Goal: Register for event/course

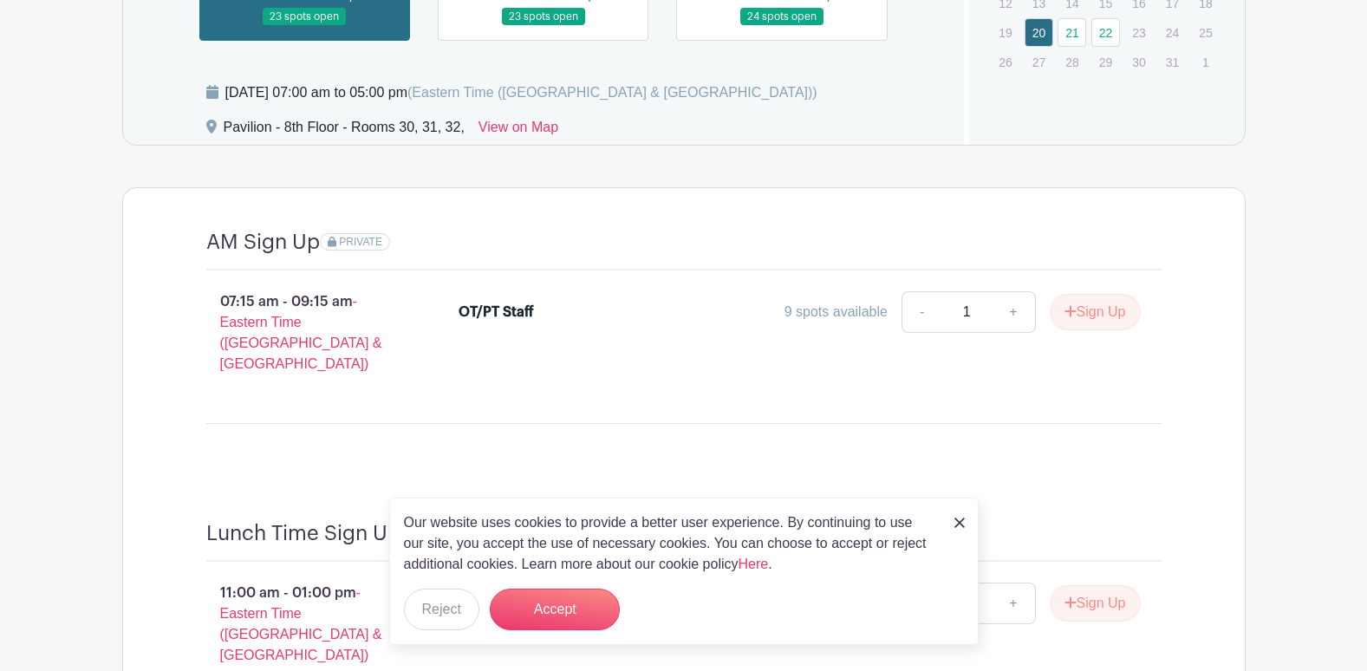
scroll to position [1352, 0]
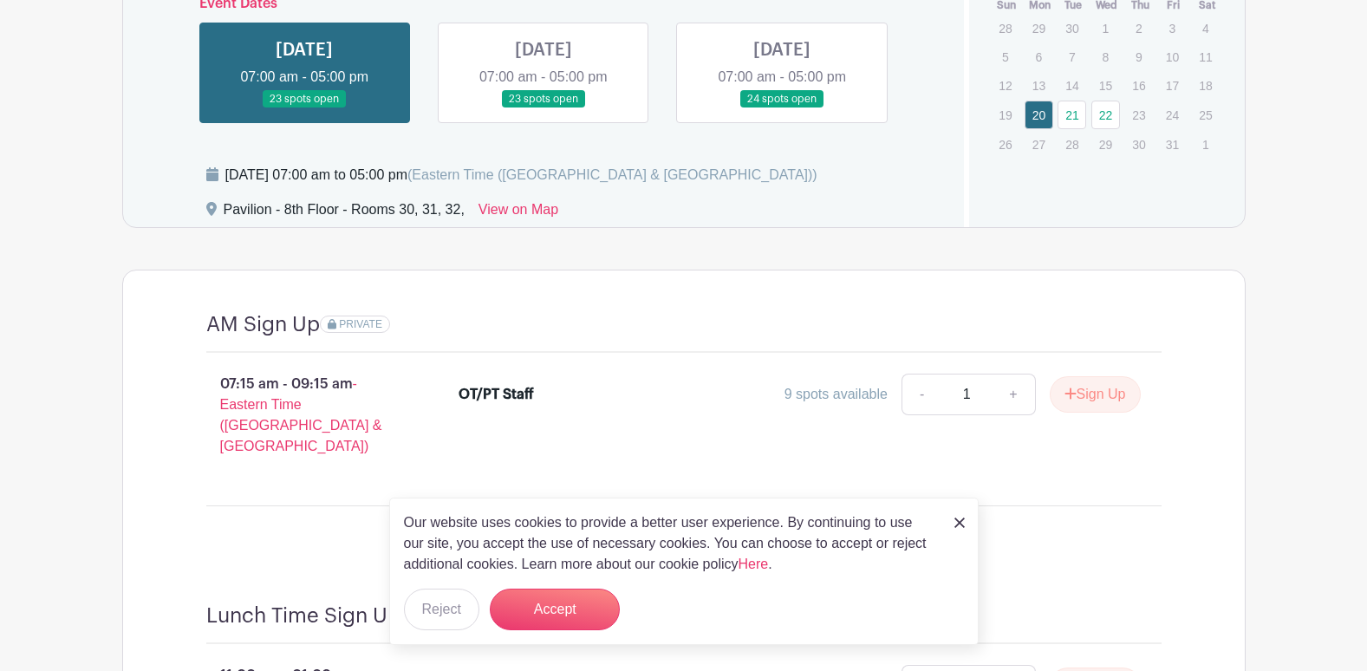
click at [782, 108] on link at bounding box center [782, 108] width 0 height 0
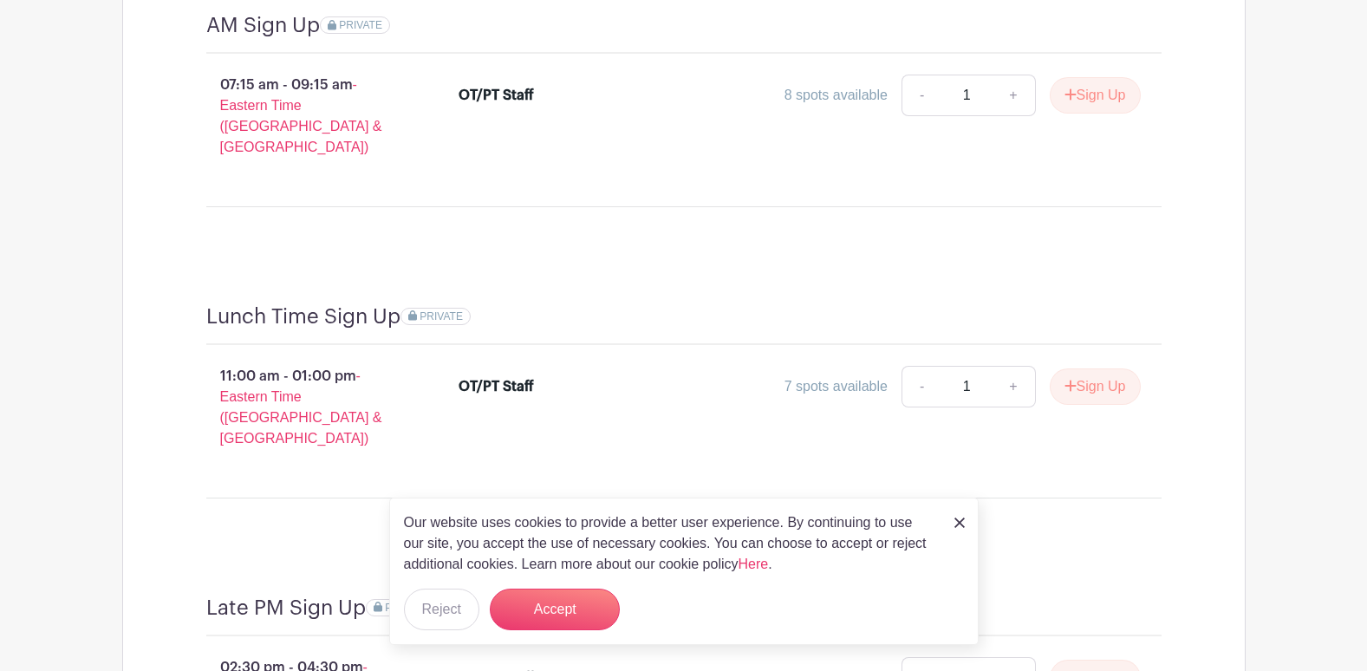
scroll to position [1612, 0]
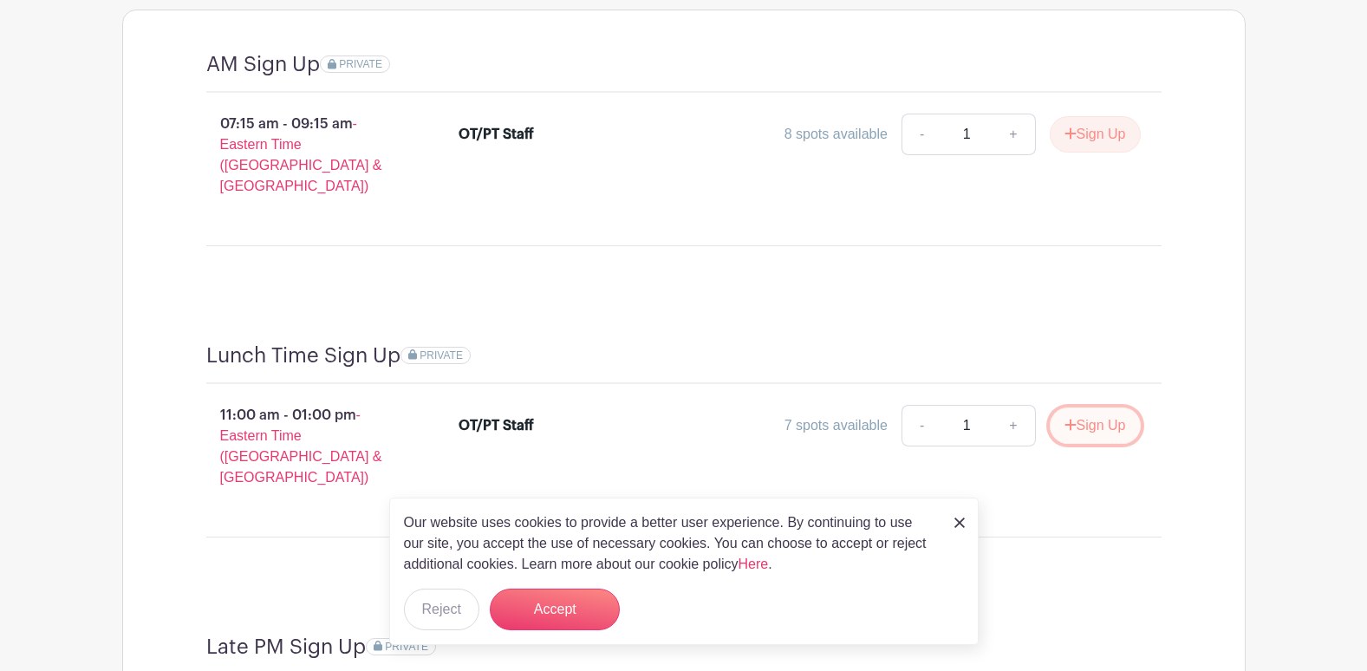
click at [1085, 408] on button "Sign Up" at bounding box center [1095, 426] width 91 height 36
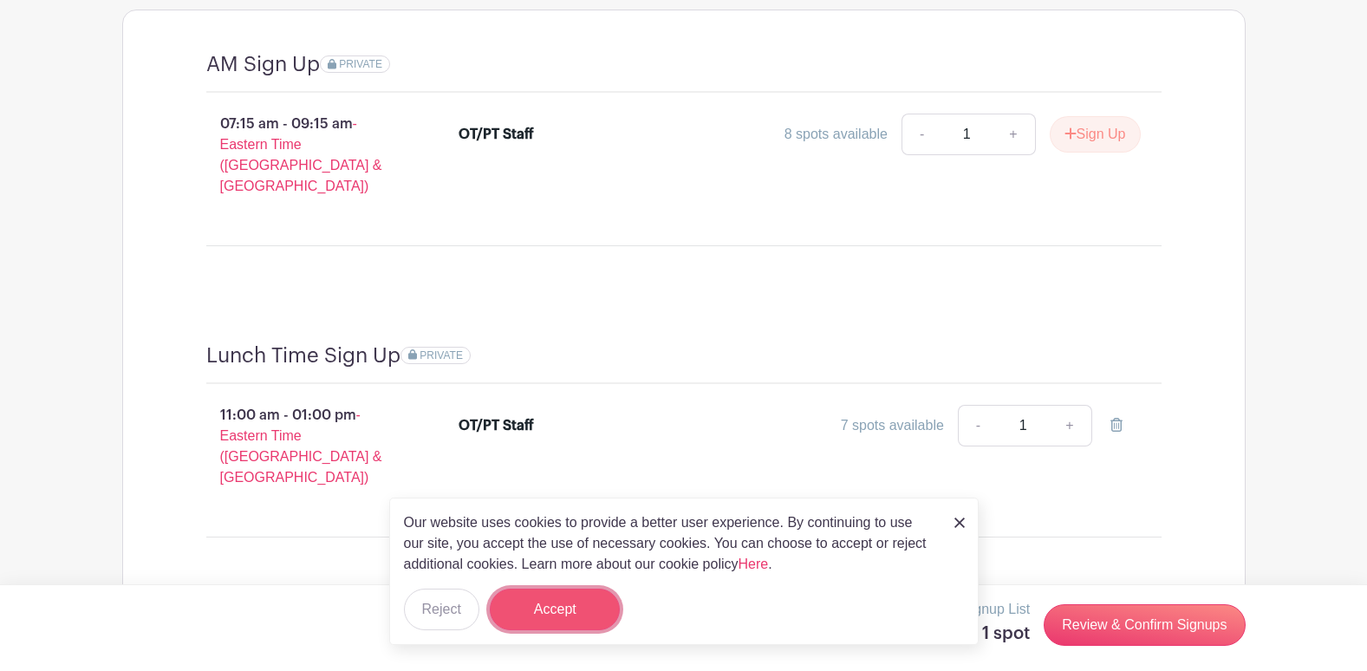
drag, startPoint x: 551, startPoint y: 613, endPoint x: 568, endPoint y: 601, distance: 20.5
click at [560, 604] on button "Accept" at bounding box center [555, 610] width 130 height 42
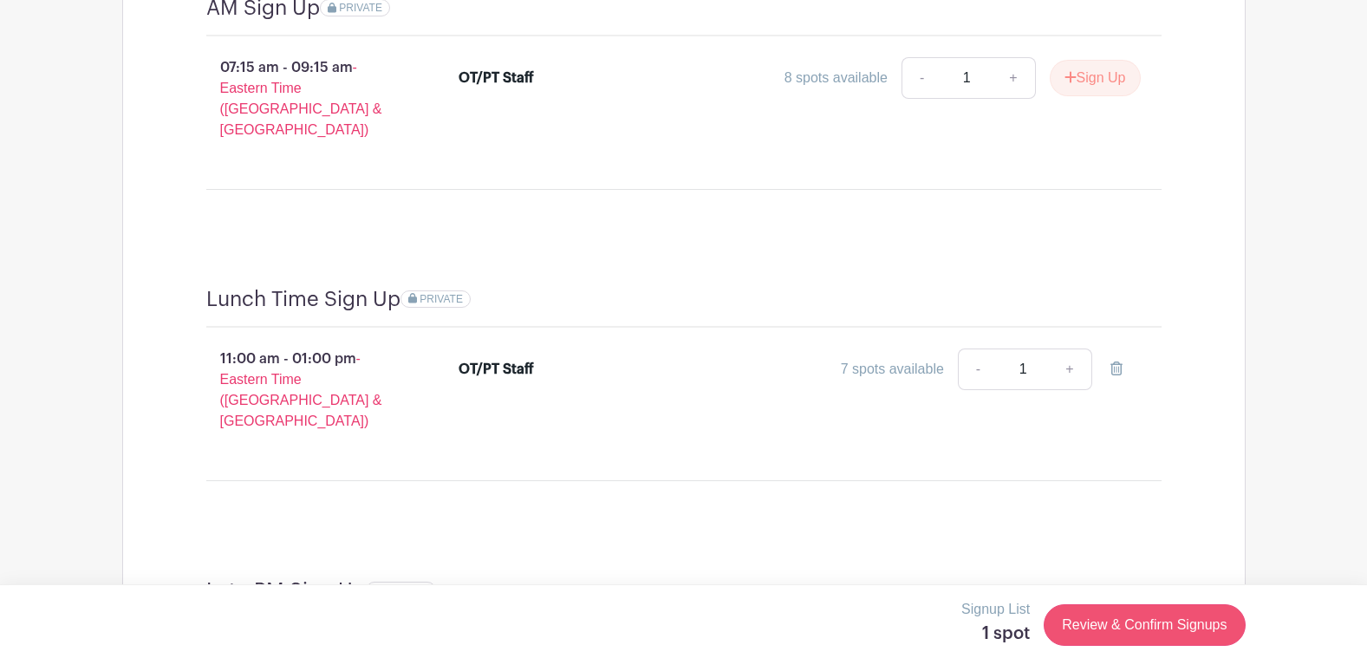
scroll to position [1699, 0]
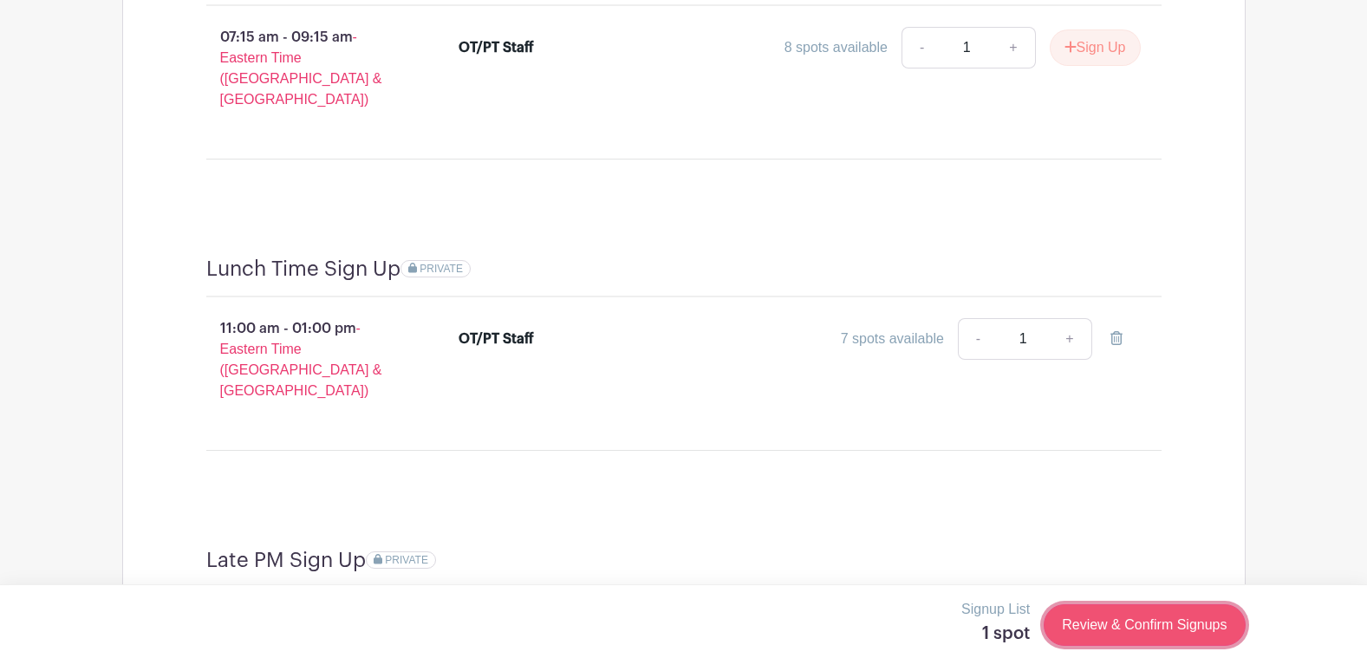
click at [1135, 626] on link "Review & Confirm Signups" at bounding box center [1144, 625] width 201 height 42
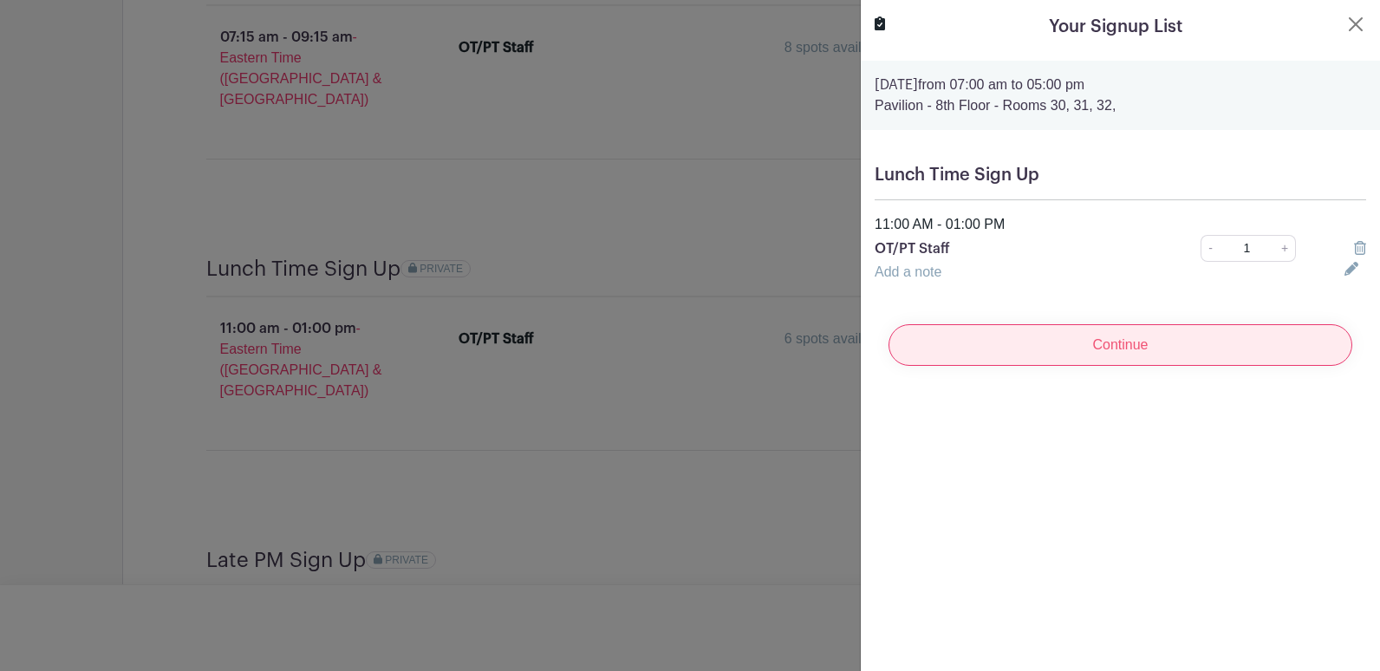
click at [1111, 353] on input "Continue" at bounding box center [1121, 345] width 464 height 42
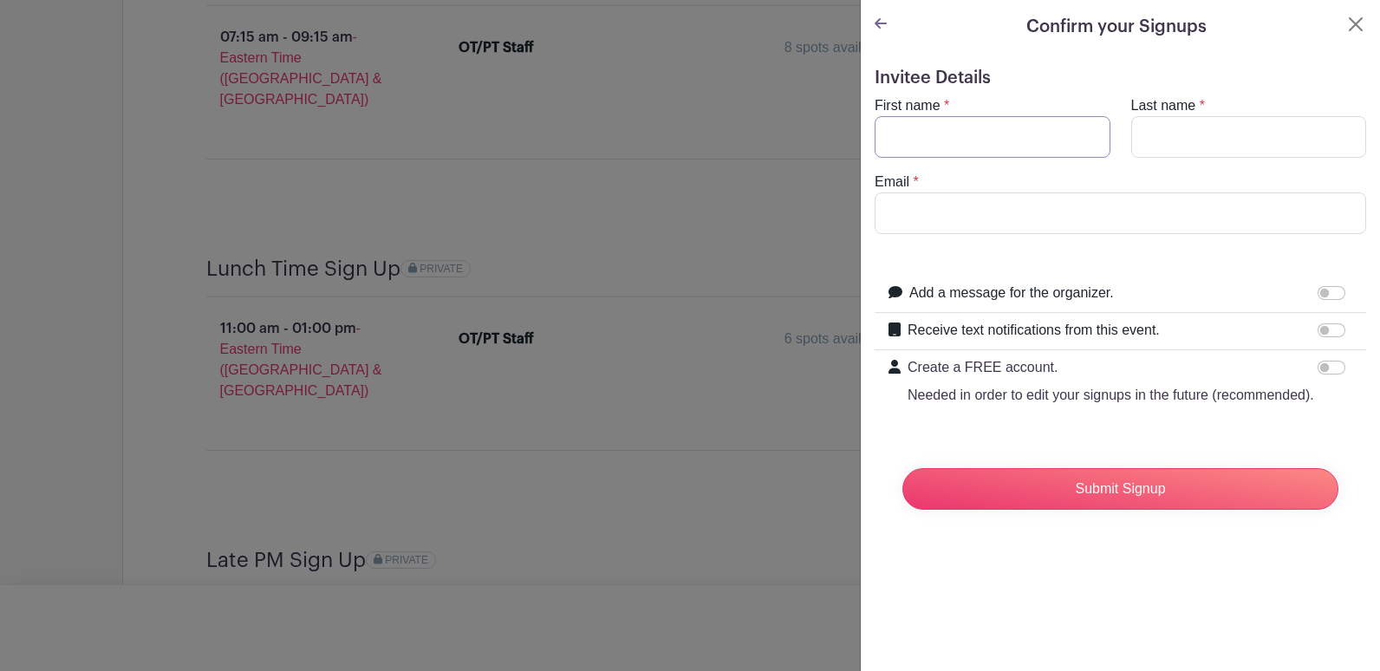
click at [928, 129] on input "First name" at bounding box center [993, 137] width 236 height 42
type input "[PERSON_NAME]"
type input "Cant"
type input "[EMAIL_ADDRESS][DOMAIN_NAME]"
click at [903, 468] on input "Submit Signup" at bounding box center [1121, 489] width 436 height 42
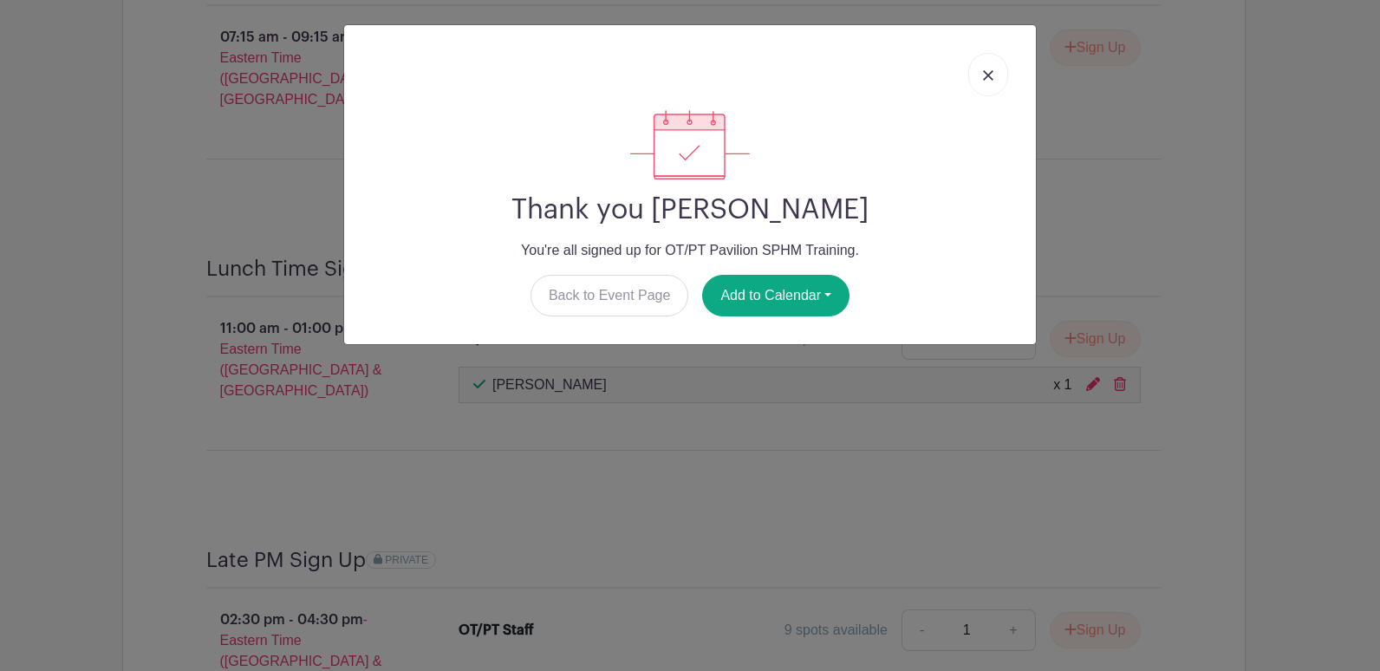
click at [997, 76] on link at bounding box center [989, 74] width 40 height 43
